Goal: Task Accomplishment & Management: Manage account settings

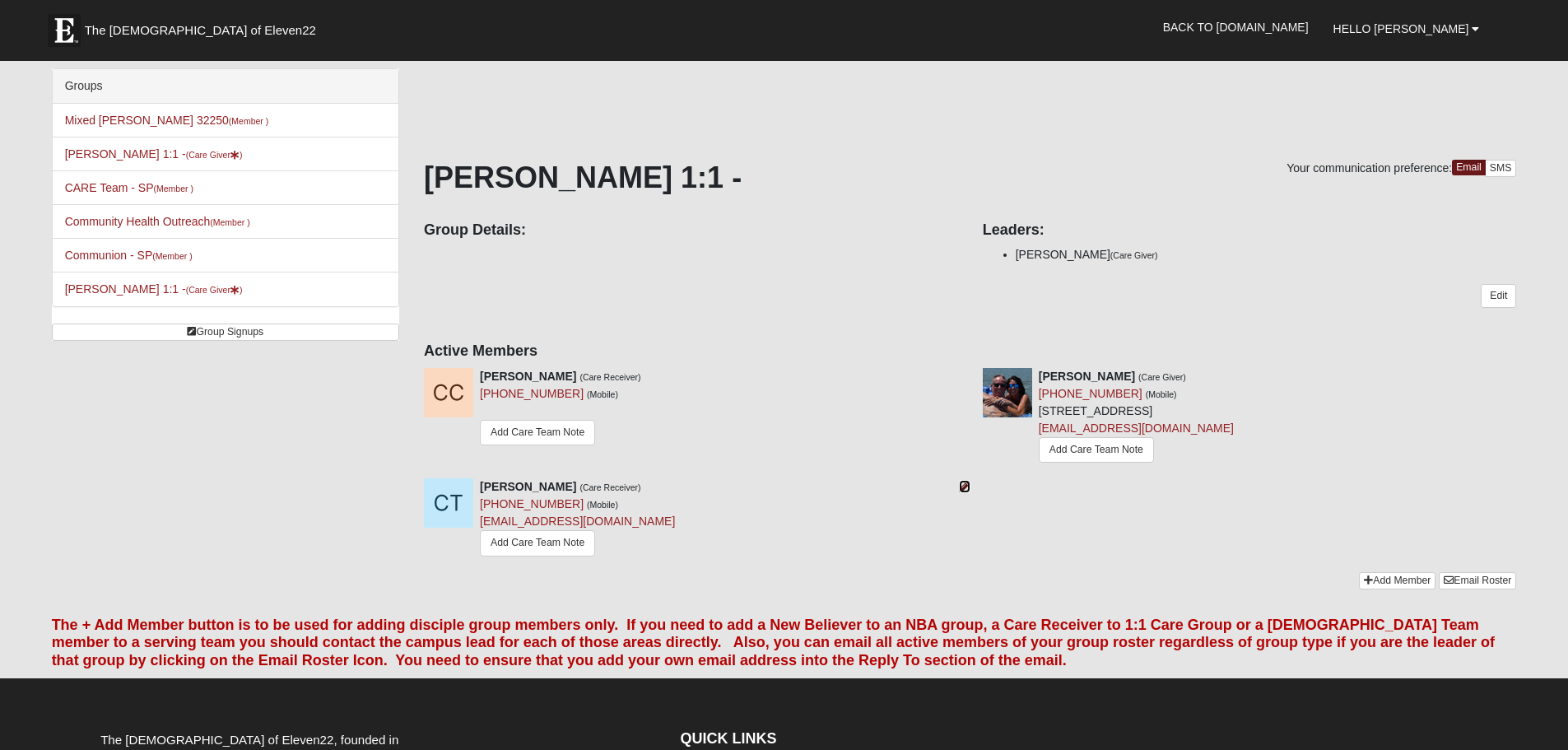
click at [965, 487] on icon at bounding box center [965, 487] width 12 height 12
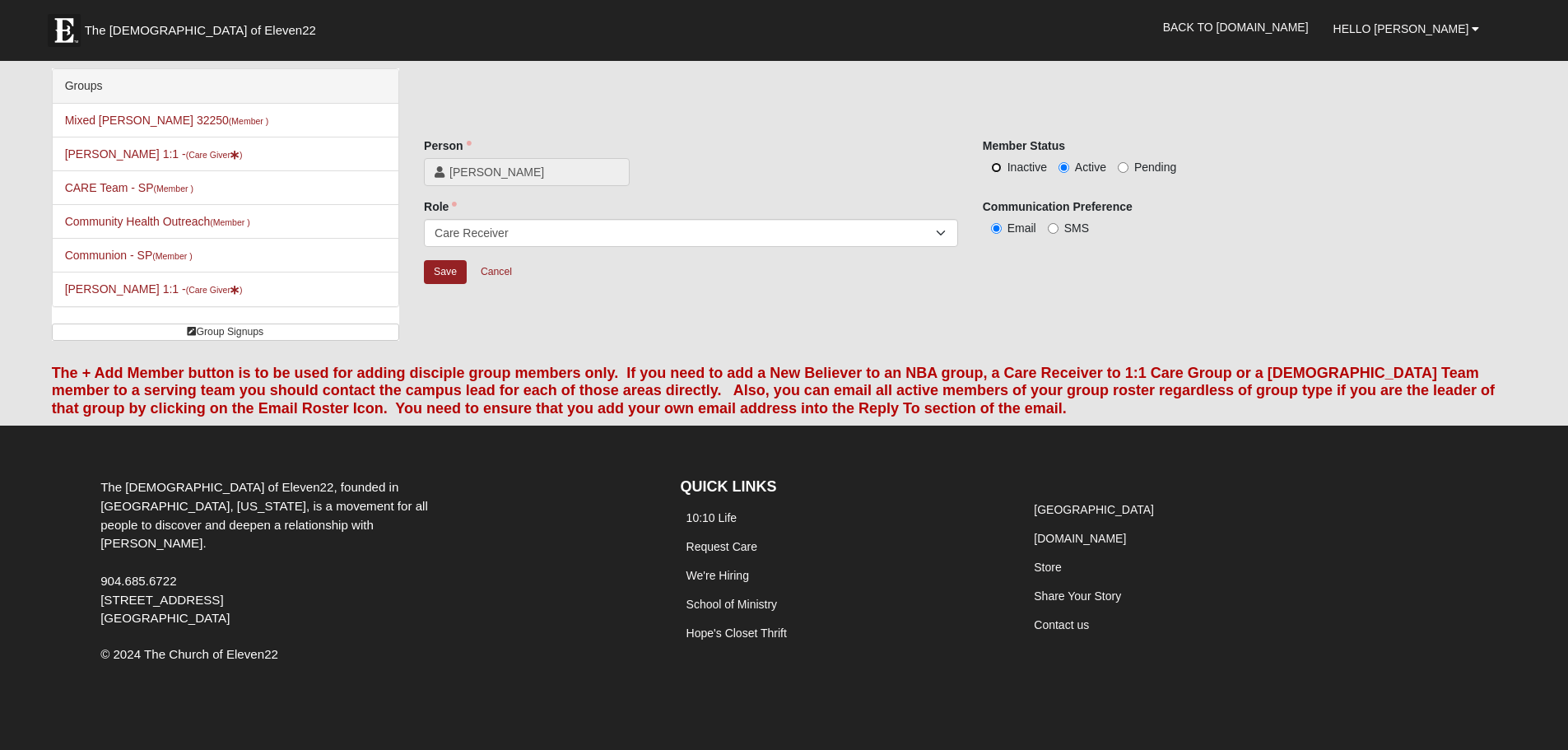
click at [996, 164] on input "Inactive" at bounding box center [996, 167] width 11 height 11
radio input "true"
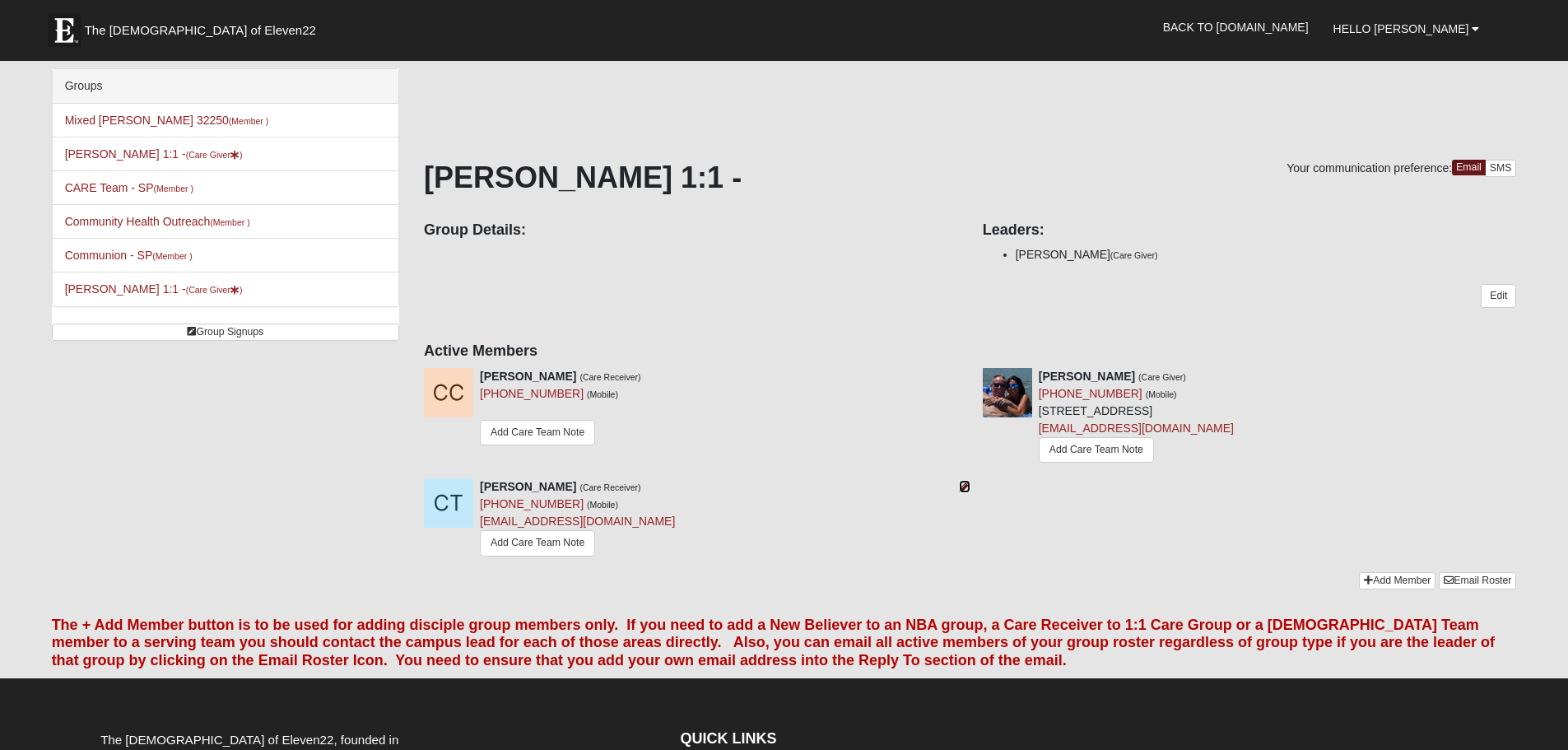
click at [969, 488] on icon at bounding box center [965, 487] width 12 height 12
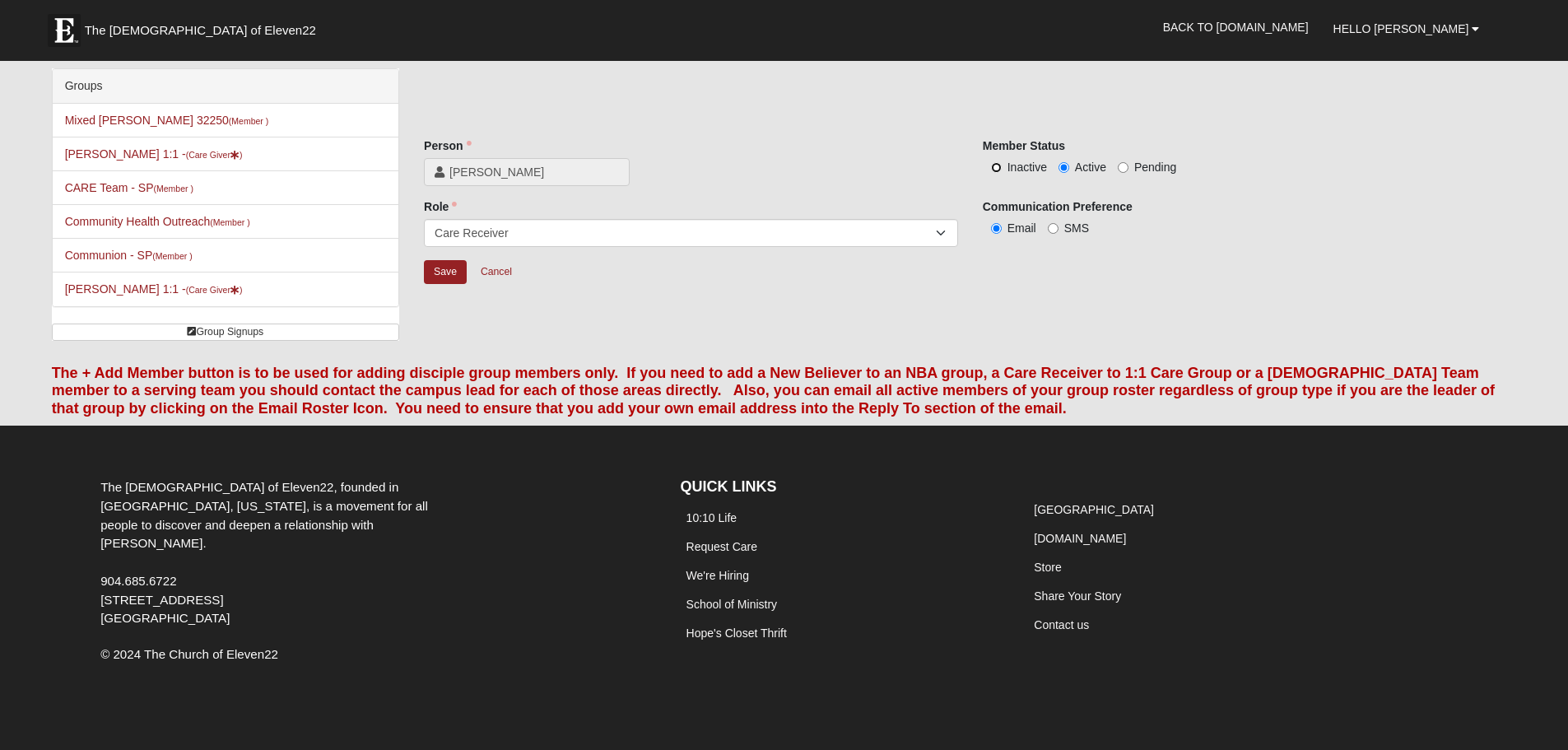
click at [992, 167] on input "Inactive" at bounding box center [996, 167] width 11 height 11
radio input "true"
click at [440, 268] on input "Save" at bounding box center [446, 272] width 43 height 23
